Goal: Task Accomplishment & Management: Complete application form

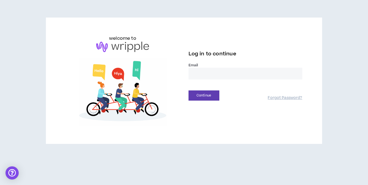
click at [205, 78] on input "email" at bounding box center [245, 74] width 114 height 12
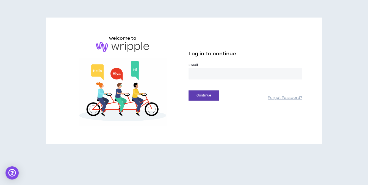
type input "**********"
click at [199, 95] on button "Continue" at bounding box center [203, 96] width 31 height 10
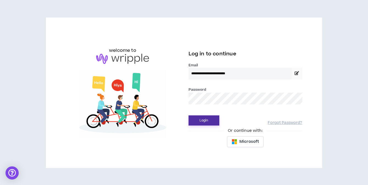
click at [202, 121] on button "Login" at bounding box center [203, 121] width 31 height 10
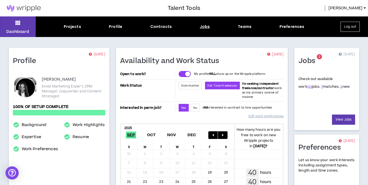
click at [204, 28] on div "Jobs" at bounding box center [205, 27] width 10 height 6
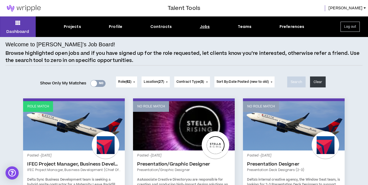
click at [72, 24] on div "Dashboard Projects Profile Contracts Jobs Teams Preferences Log out" at bounding box center [184, 26] width 368 height 21
click at [76, 28] on div "Projects" at bounding box center [72, 27] width 17 height 6
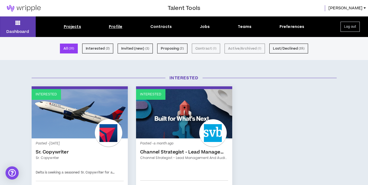
click at [114, 26] on div "Profile" at bounding box center [115, 27] width 13 height 6
select select "*"
select select "US"
select select "*******"
select select "*"
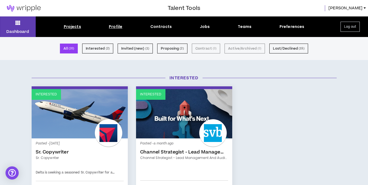
select select "**********"
select select "*****"
select select "**********"
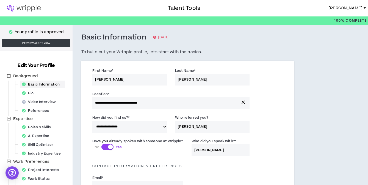
click at [25, 7] on img at bounding box center [24, 8] width 48 height 7
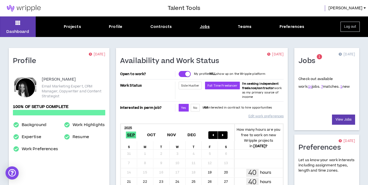
click at [205, 26] on div "Jobs" at bounding box center [205, 27] width 10 height 6
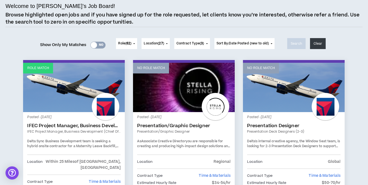
scroll to position [39, 0]
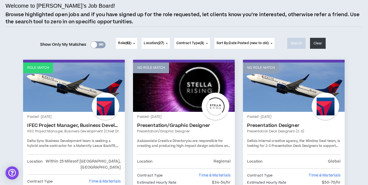
click at [93, 43] on div at bounding box center [94, 45] width 6 height 6
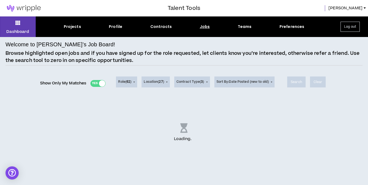
scroll to position [0, 0]
click at [75, 27] on div "Projects" at bounding box center [72, 27] width 17 height 6
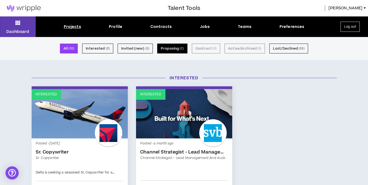
click at [166, 48] on button "Proposing ( 2 )" at bounding box center [172, 49] width 30 height 10
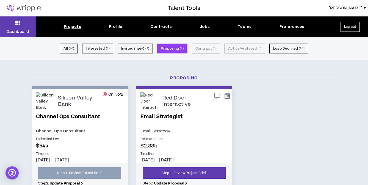
click at [160, 116] on link "Email Strategist" at bounding box center [183, 120] width 87 height 15
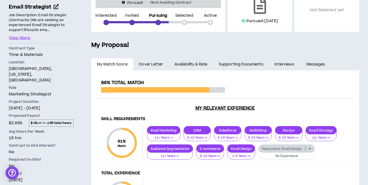
scroll to position [80, 0]
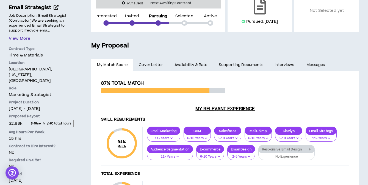
click at [22, 39] on button "View More" at bounding box center [19, 39] width 21 height 6
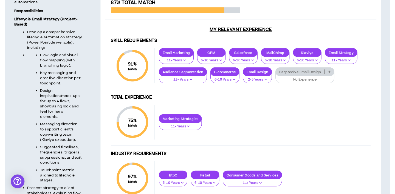
scroll to position [165, 0]
